Goal: Task Accomplishment & Management: Use online tool/utility

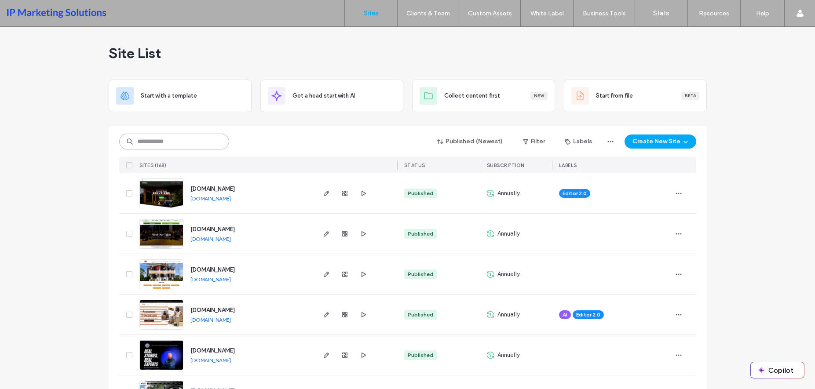
click at [211, 147] on input at bounding box center [174, 142] width 110 height 16
type input "*"
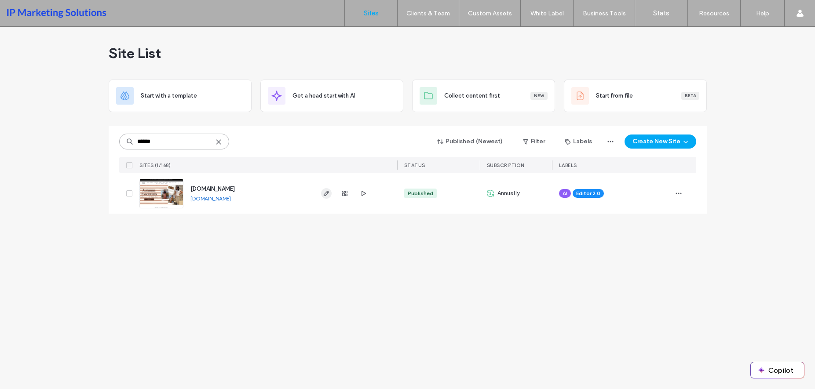
type input "******"
click at [328, 196] on icon "button" at bounding box center [326, 193] width 7 height 7
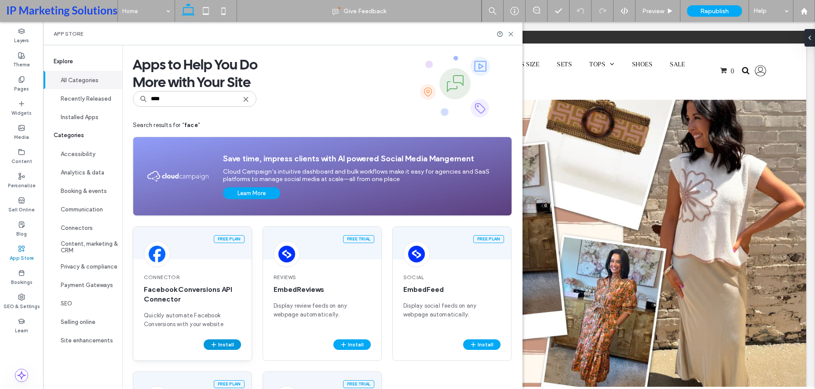
type input "****"
click at [211, 345] on icon "button" at bounding box center [213, 344] width 7 height 7
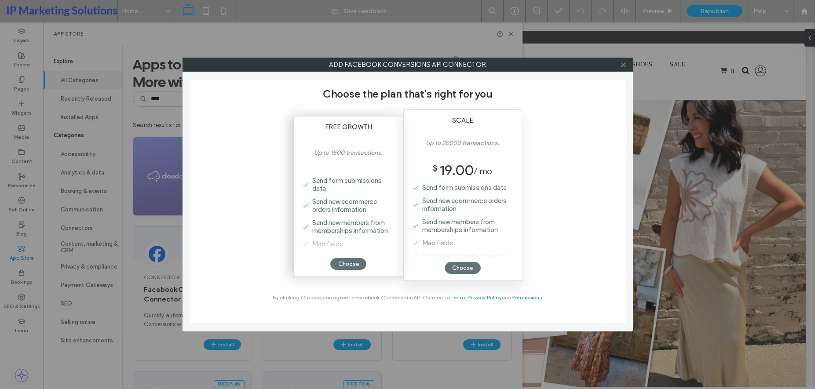
click at [338, 175] on label "Send form submissions data" at bounding box center [350, 184] width 84 height 21
click at [347, 271] on div "Free Growth Up to 1500 transactions. Send form submissions data Send new ecomme…" at bounding box center [348, 196] width 110 height 161
click at [351, 267] on div "Choose" at bounding box center [348, 264] width 36 height 12
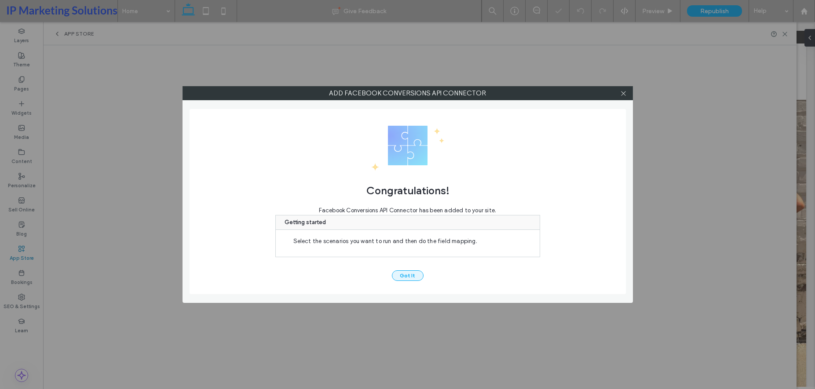
click at [408, 274] on button "Got It" at bounding box center [408, 275] width 32 height 11
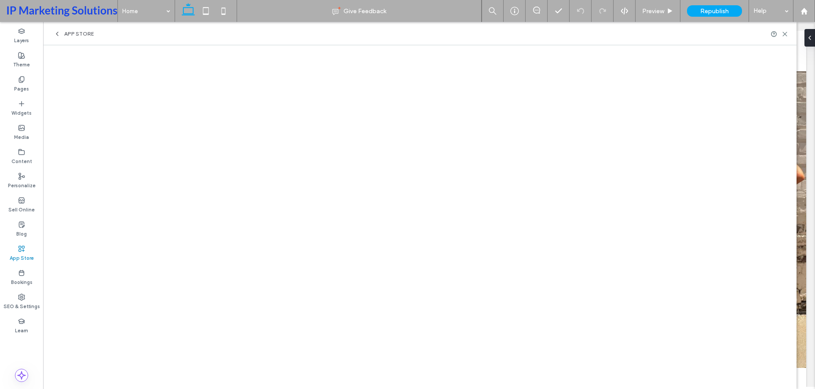
scroll to position [44, 0]
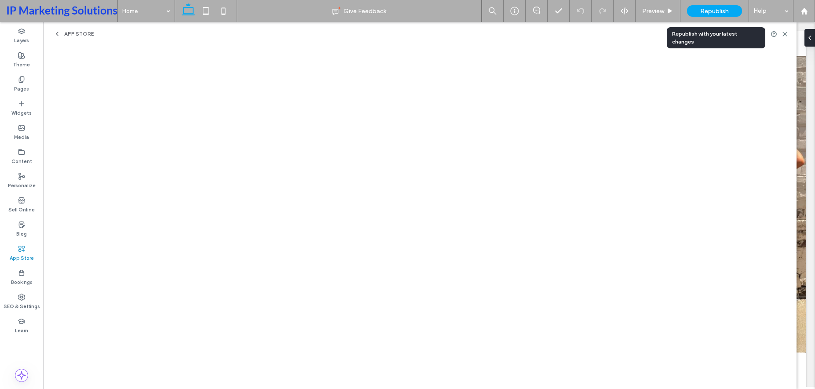
click at [706, 7] on div "Republish" at bounding box center [714, 10] width 55 height 11
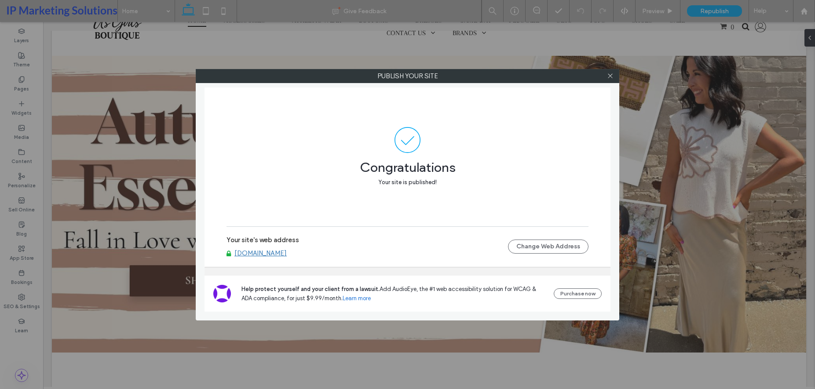
click at [605, 72] on div at bounding box center [609, 75] width 13 height 13
click at [608, 76] on icon at bounding box center [610, 76] width 7 height 7
